Goal: Transaction & Acquisition: Purchase product/service

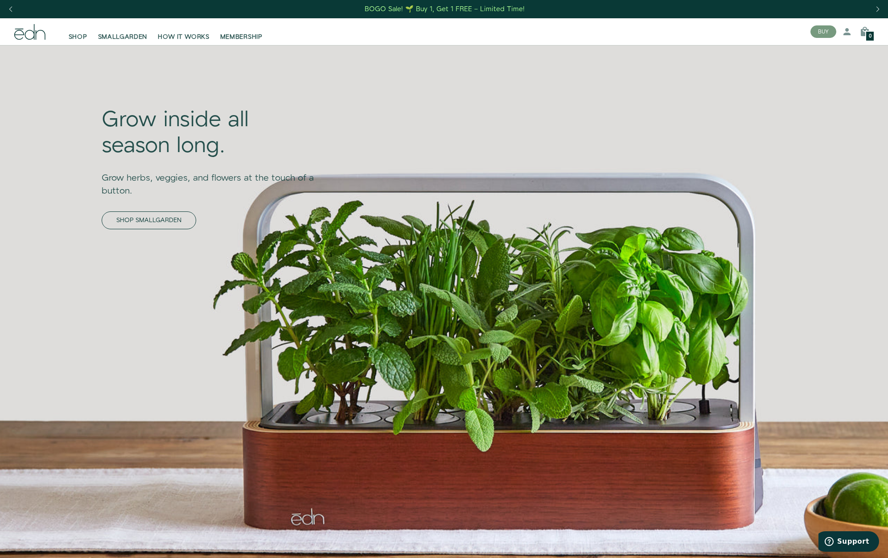
click at [163, 223] on link "SHOP SMALLGARDEN" at bounding box center [149, 220] width 95 height 18
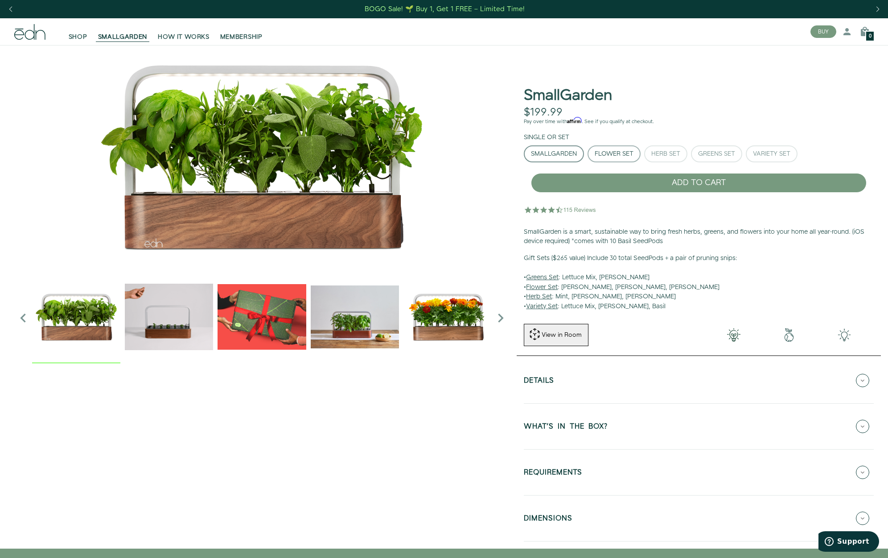
click at [628, 151] on div "Flower Set" at bounding box center [614, 154] width 39 height 6
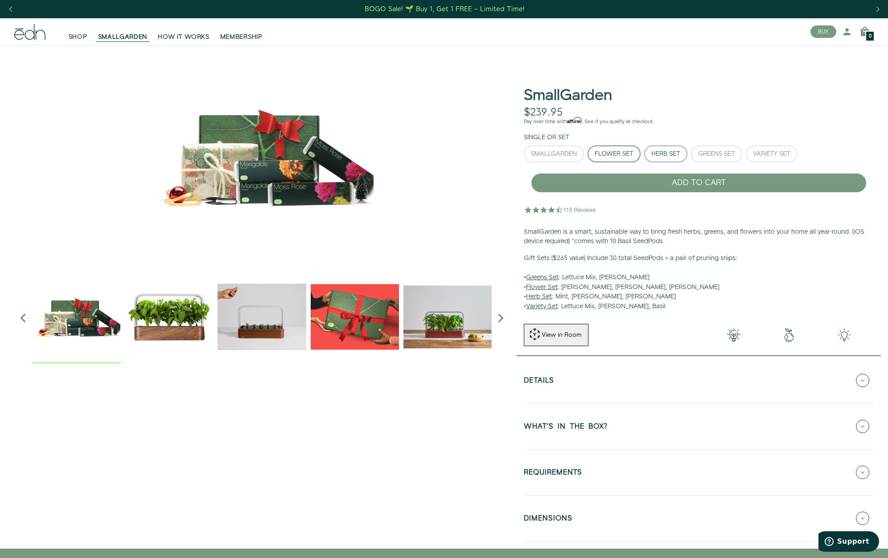
click at [679, 153] on div "Herb Set" at bounding box center [666, 154] width 29 height 6
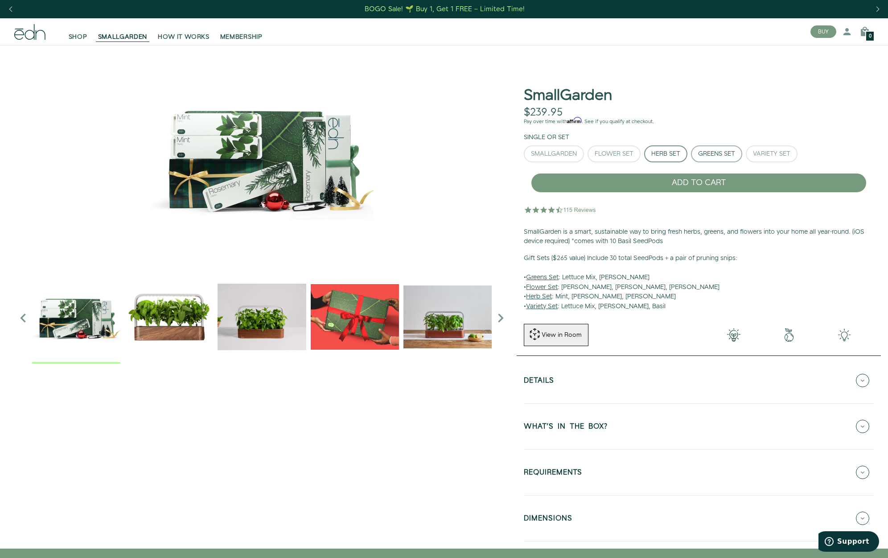
click at [719, 153] on div "Greens Set" at bounding box center [716, 154] width 37 height 6
